Goal: Information Seeking & Learning: Check status

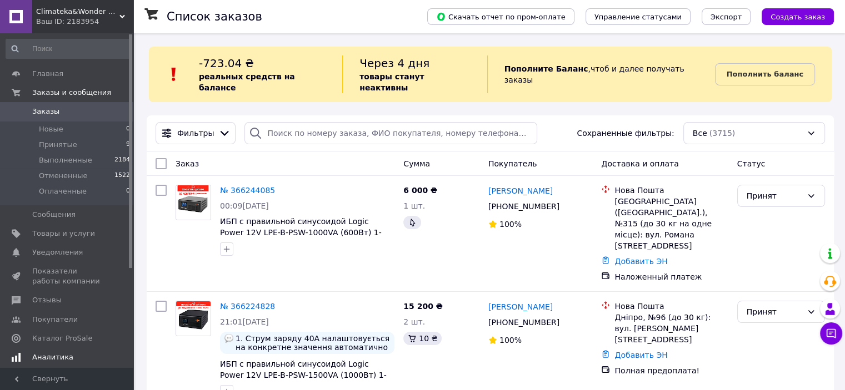
click at [58, 353] on span "Аналитика" at bounding box center [52, 358] width 41 height 10
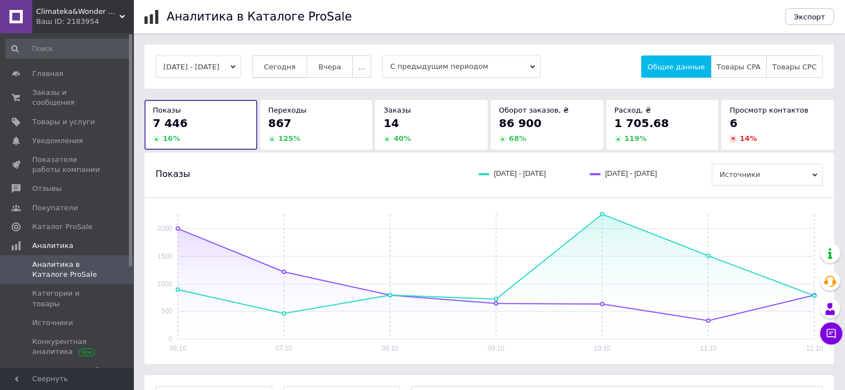
click at [295, 63] on span "Сегодня" at bounding box center [280, 67] width 32 height 8
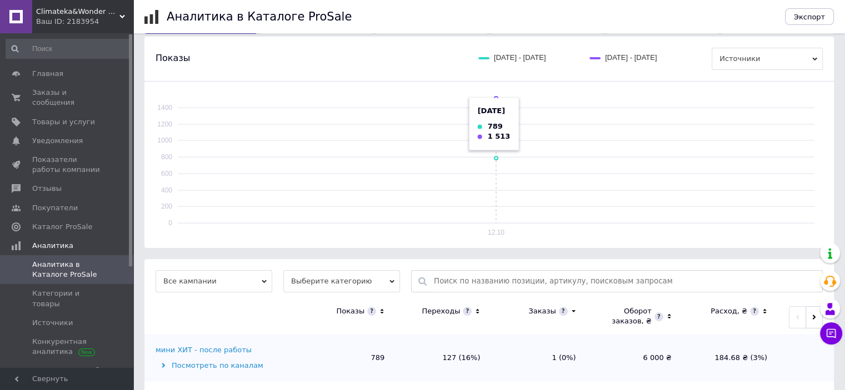
scroll to position [129, 0]
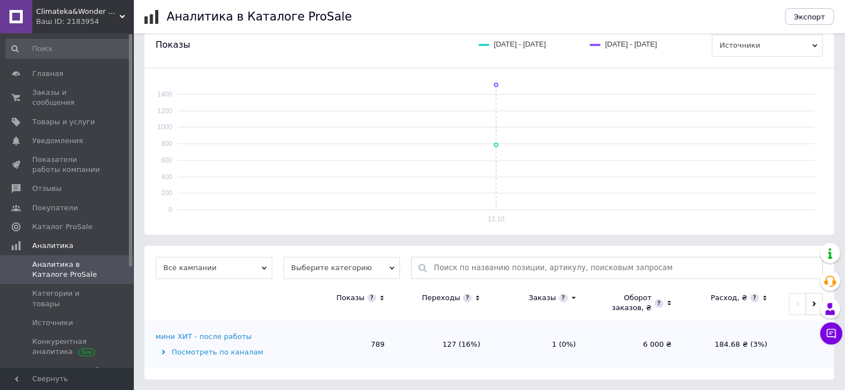
click at [228, 337] on div "мини ХИТ - после работы" at bounding box center [203, 337] width 96 height 10
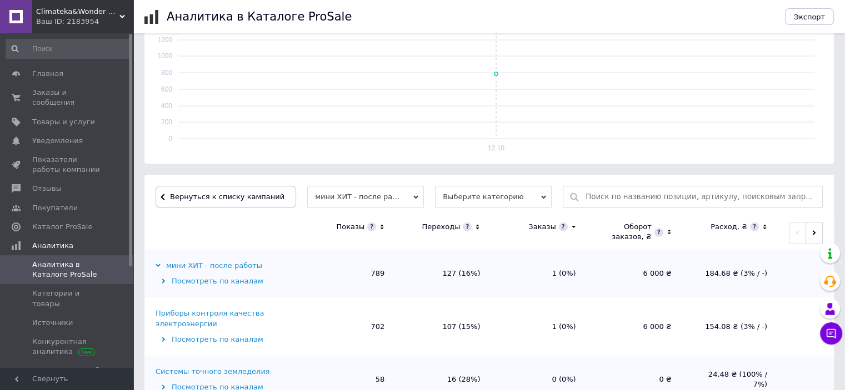
scroll to position [296, 0]
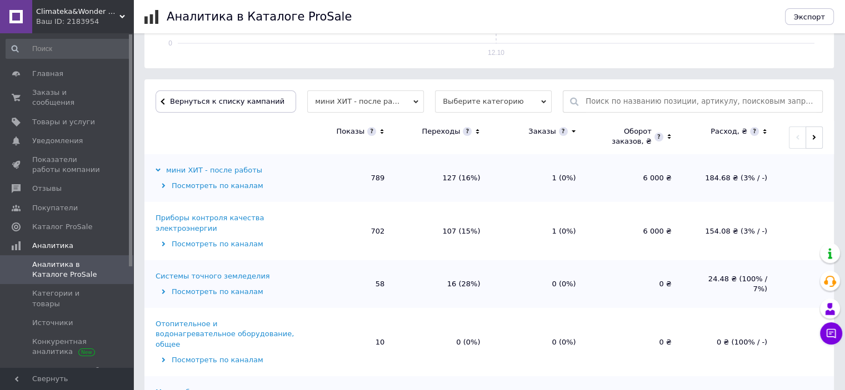
click at [479, 130] on icon at bounding box center [477, 131] width 7 height 9
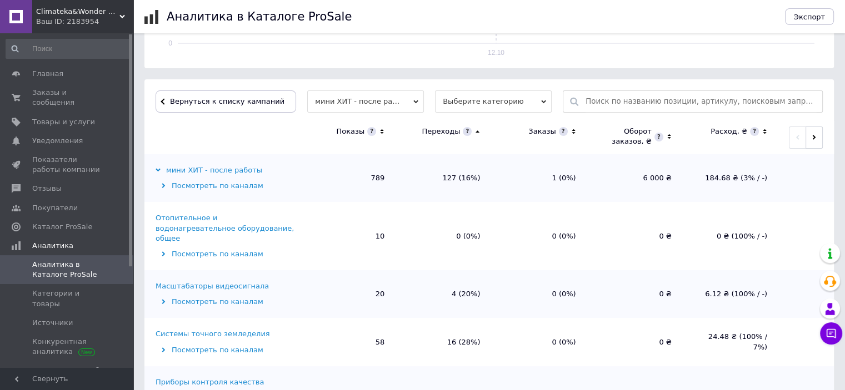
click at [479, 130] on icon at bounding box center [477, 131] width 7 height 9
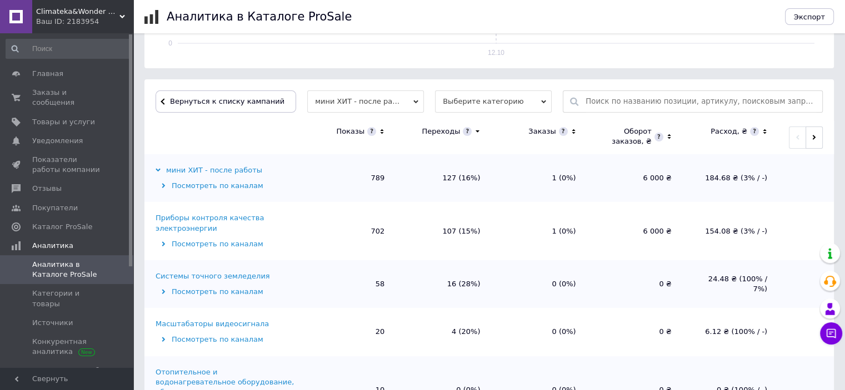
click at [198, 220] on div "Приборы контроля качества электроэнергии" at bounding box center [226, 223] width 142 height 20
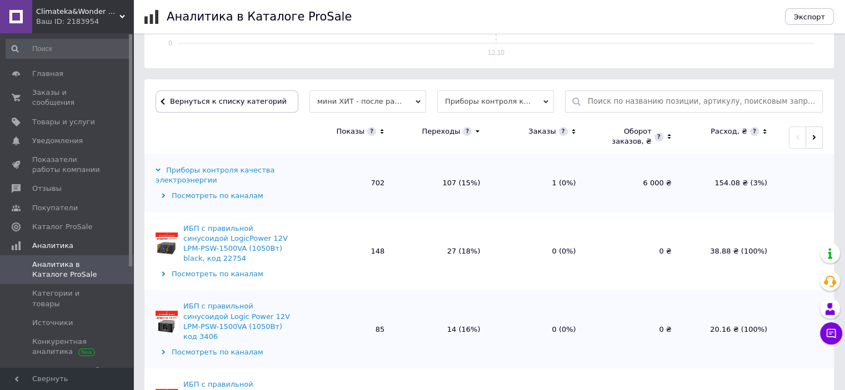
scroll to position [0, 0]
click at [87, 96] on span "Заказы и сообщения" at bounding box center [67, 98] width 71 height 20
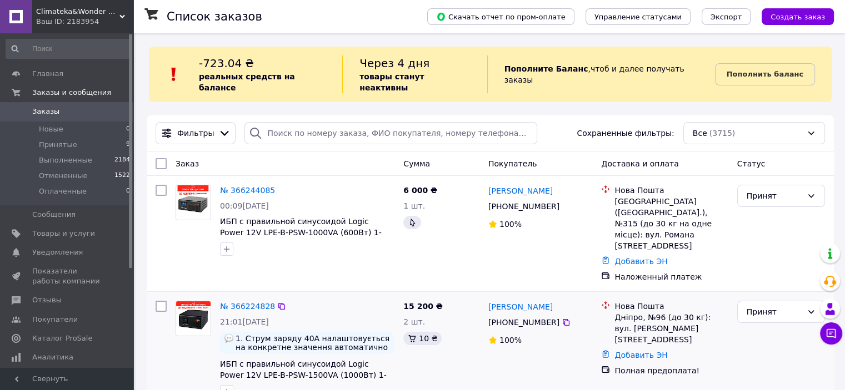
scroll to position [111, 0]
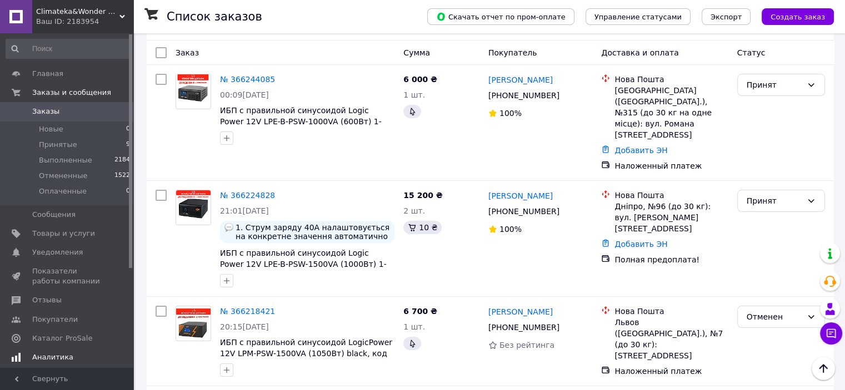
click at [62, 352] on link "Аналитика" at bounding box center [68, 357] width 137 height 19
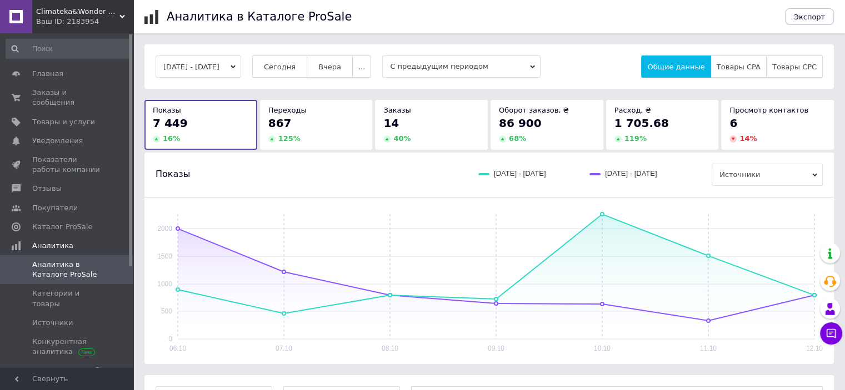
click at [295, 63] on span "Сегодня" at bounding box center [280, 67] width 32 height 8
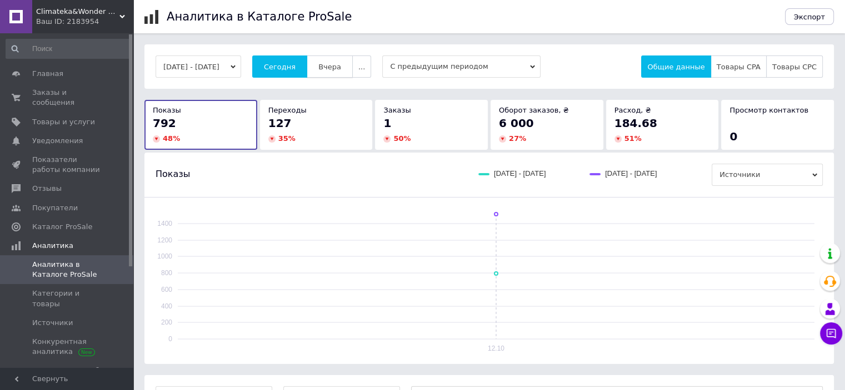
click at [337, 66] on span "Вчера" at bounding box center [329, 67] width 23 height 8
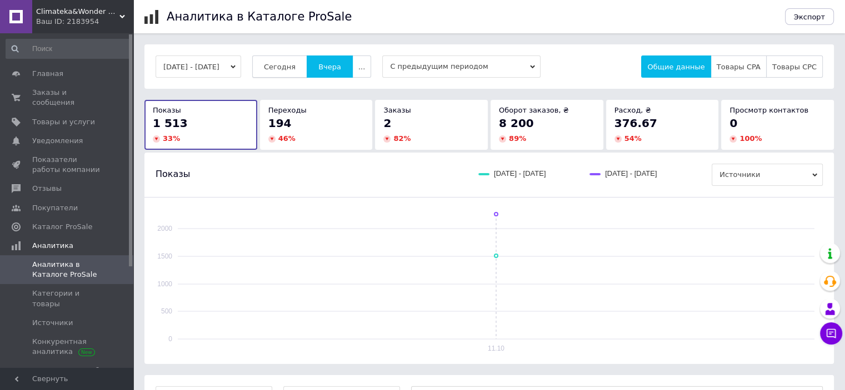
click at [295, 67] on span "Сегодня" at bounding box center [280, 67] width 32 height 8
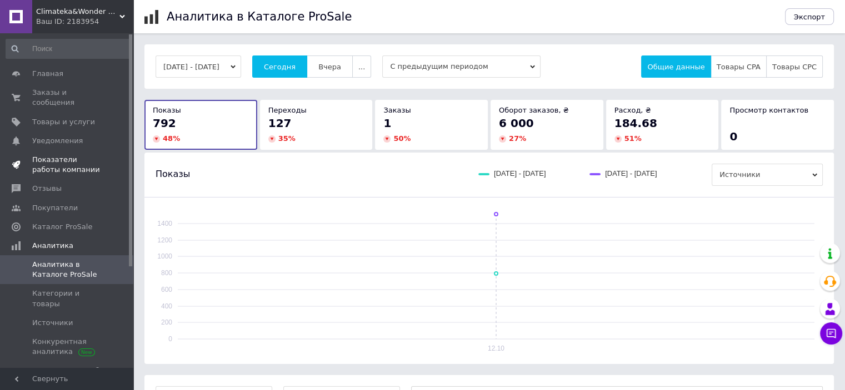
click at [64, 155] on span "Показатели работы компании" at bounding box center [67, 165] width 71 height 20
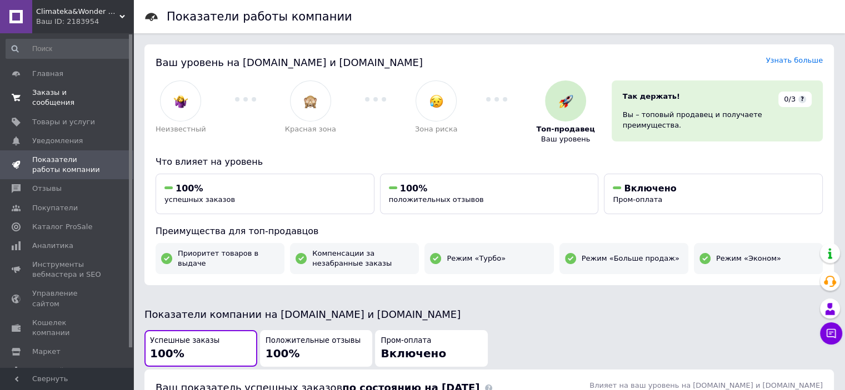
click at [82, 93] on span "Заказы и сообщения" at bounding box center [67, 98] width 71 height 20
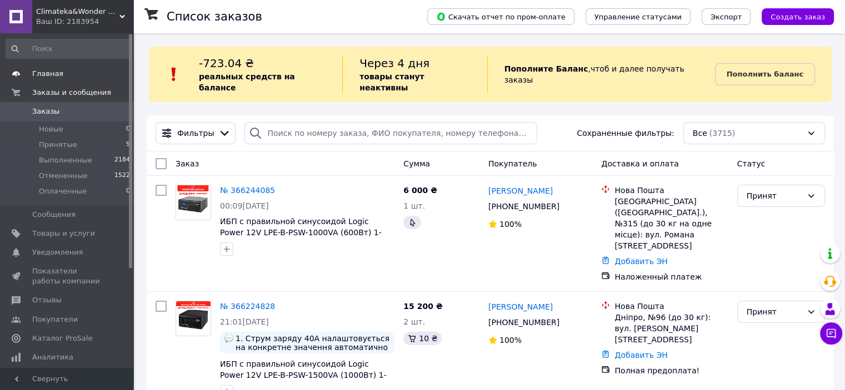
click at [70, 64] on link "Главная" at bounding box center [68, 73] width 137 height 19
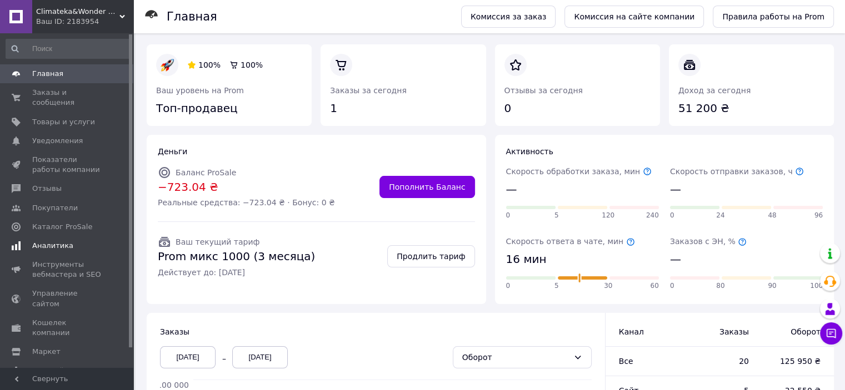
click at [54, 237] on link "Аналитика" at bounding box center [68, 246] width 137 height 19
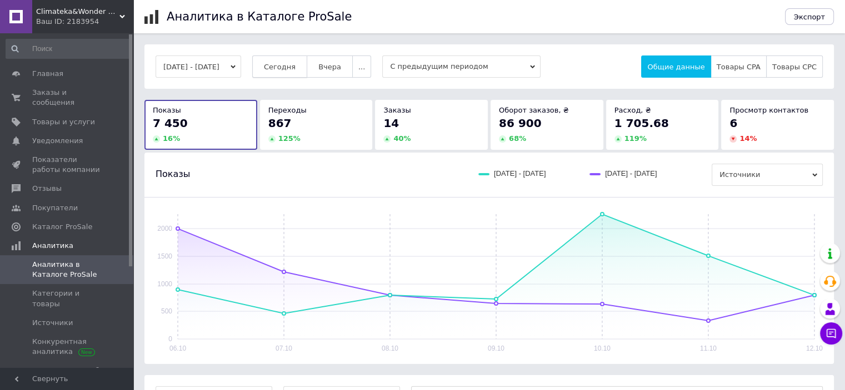
click at [303, 72] on button "Сегодня" at bounding box center [279, 67] width 55 height 22
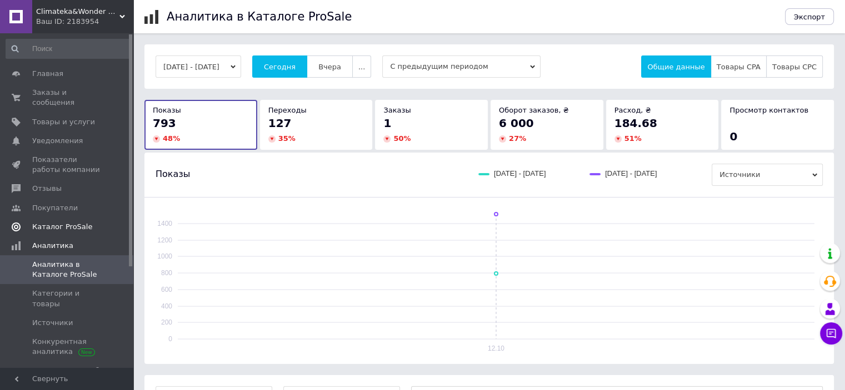
click at [21, 222] on span at bounding box center [16, 227] width 32 height 10
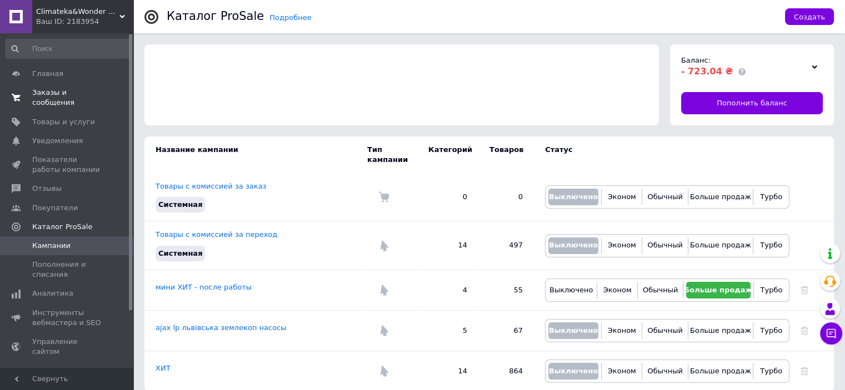
click at [77, 96] on span "Заказы и сообщения" at bounding box center [67, 98] width 71 height 20
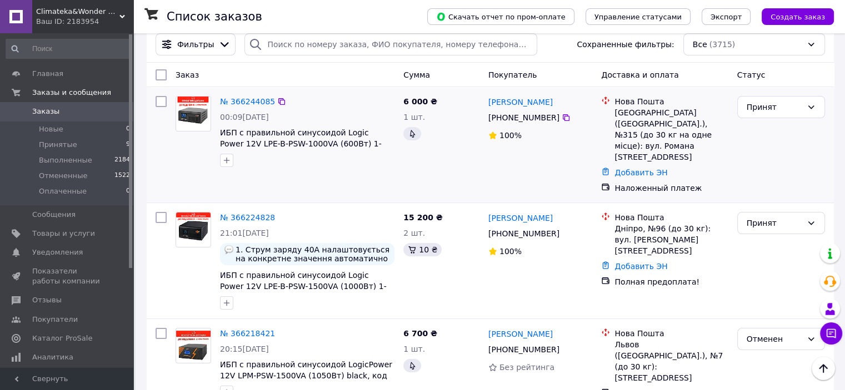
scroll to position [56, 0]
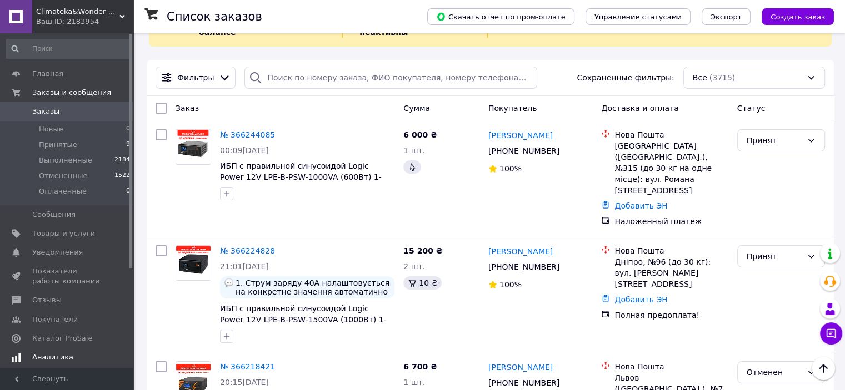
click at [63, 355] on span "Аналитика" at bounding box center [52, 358] width 41 height 10
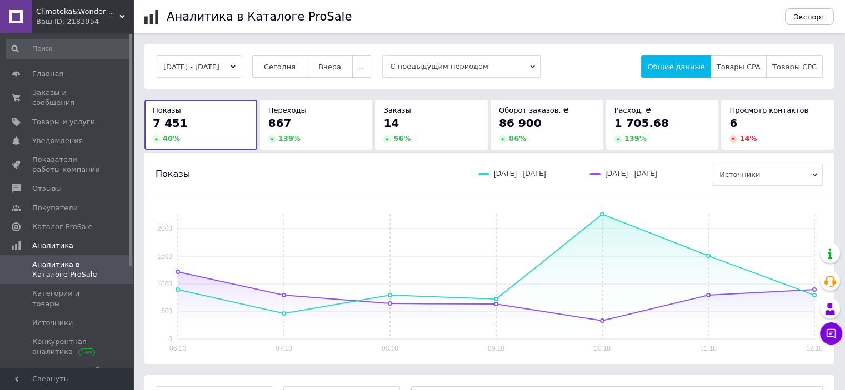
click at [295, 63] on span "Сегодня" at bounding box center [280, 67] width 32 height 8
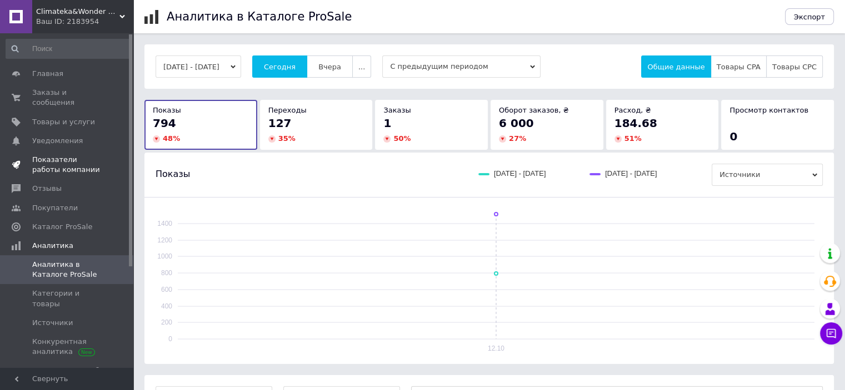
click at [63, 155] on span "Показатели работы компании" at bounding box center [67, 165] width 71 height 20
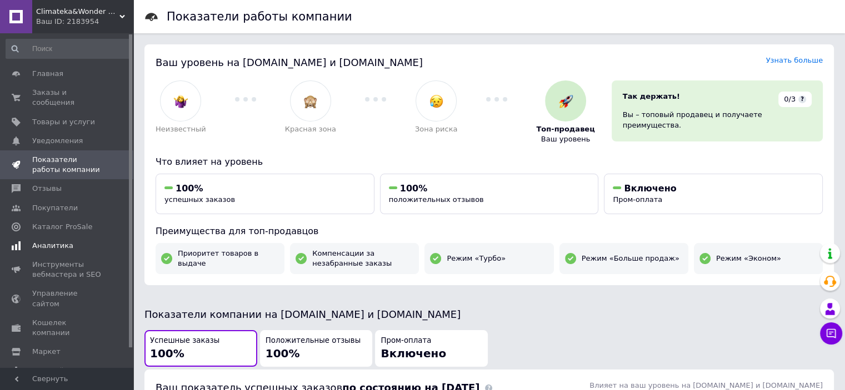
click at [72, 241] on span "Аналитика" at bounding box center [67, 246] width 71 height 10
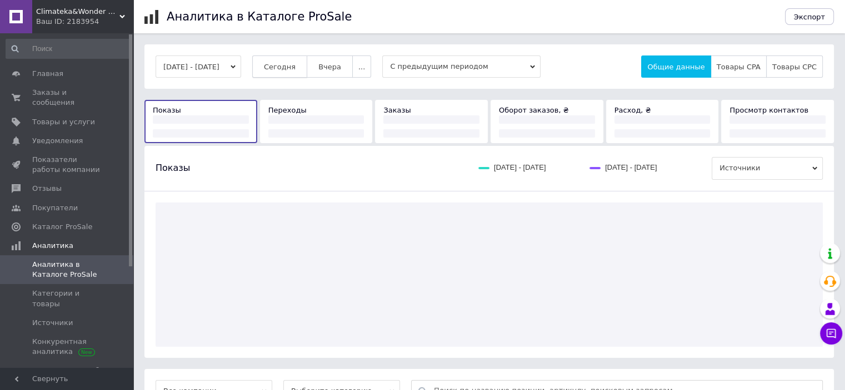
click at [281, 63] on button "Сегодня" at bounding box center [279, 67] width 55 height 22
